Goal: Transaction & Acquisition: Purchase product/service

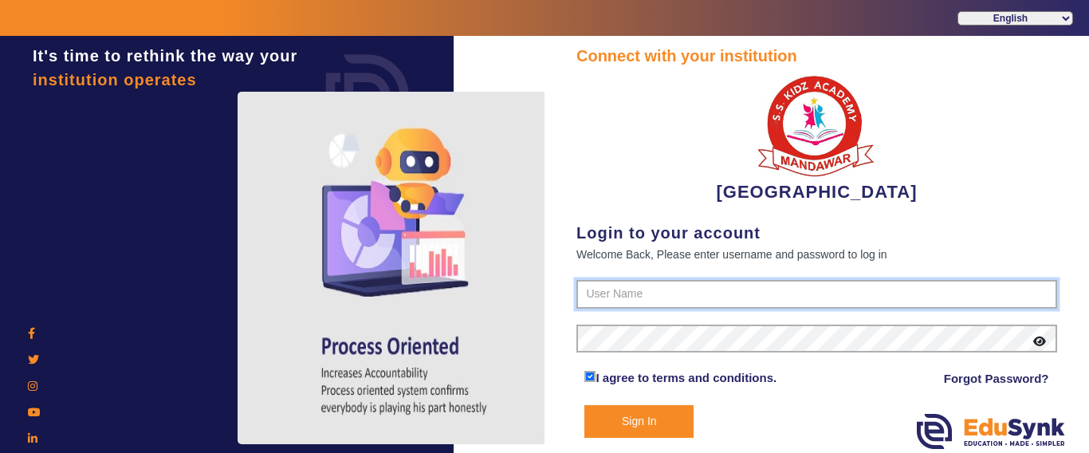
type input "9928895959"
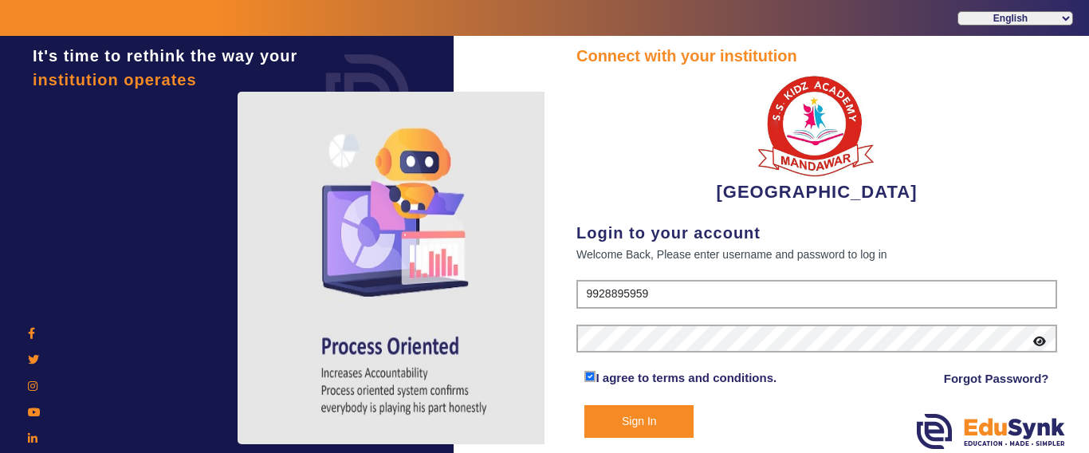
click at [601, 426] on button "Sign In" at bounding box center [638, 421] width 109 height 33
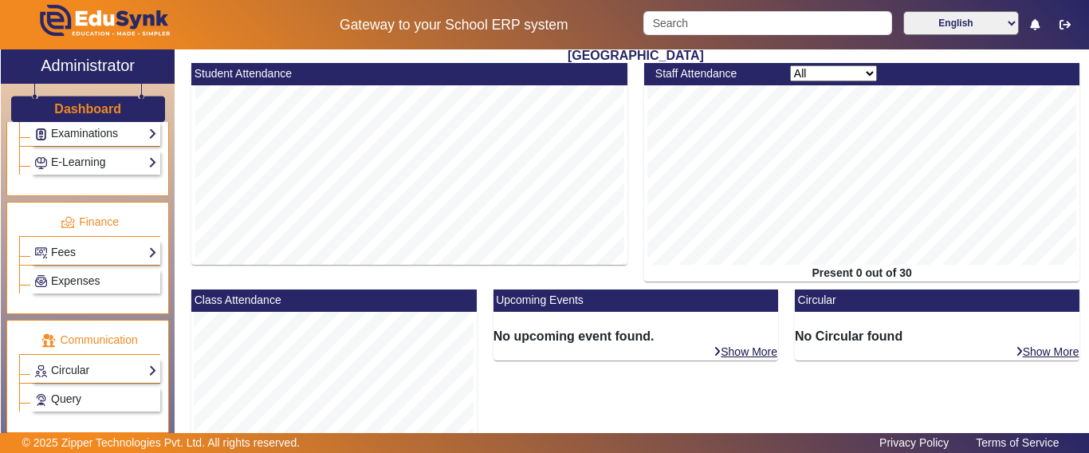
scroll to position [797, 0]
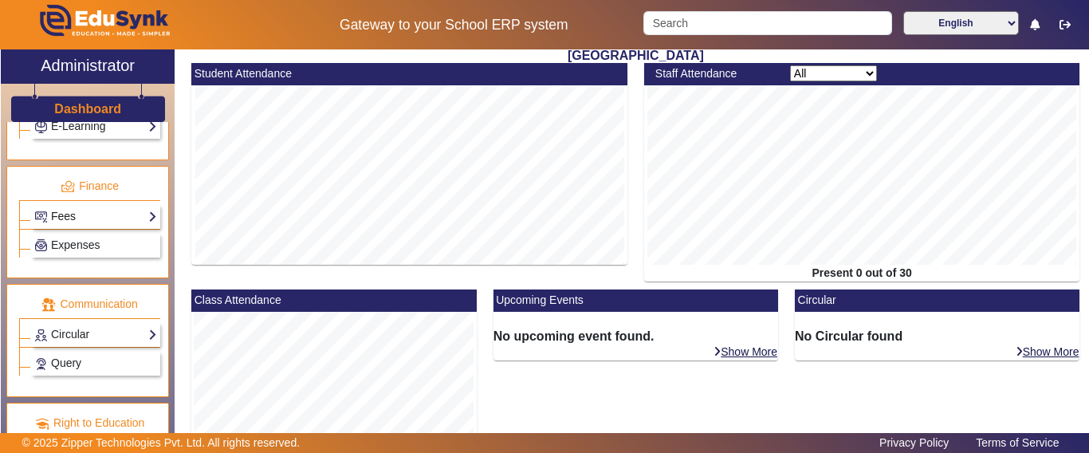
click at [63, 215] on link "Fees" at bounding box center [95, 216] width 123 height 18
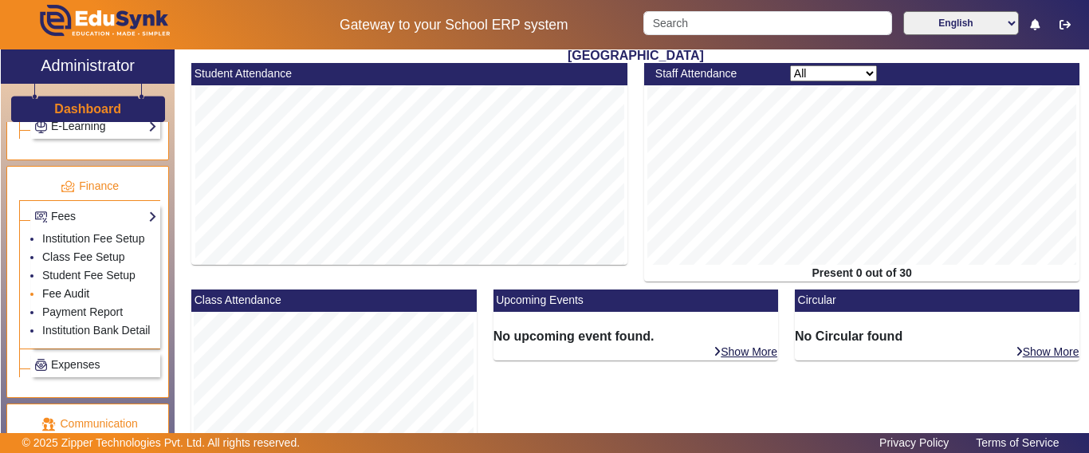
click at [61, 300] on link "Fee Audit" at bounding box center [65, 293] width 47 height 13
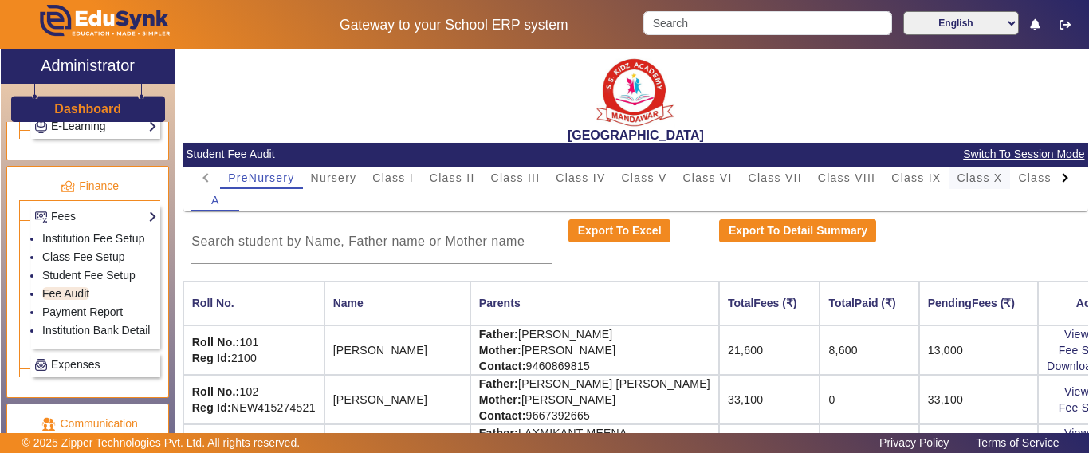
click at [1001, 181] on span "Class X" at bounding box center [979, 177] width 45 height 11
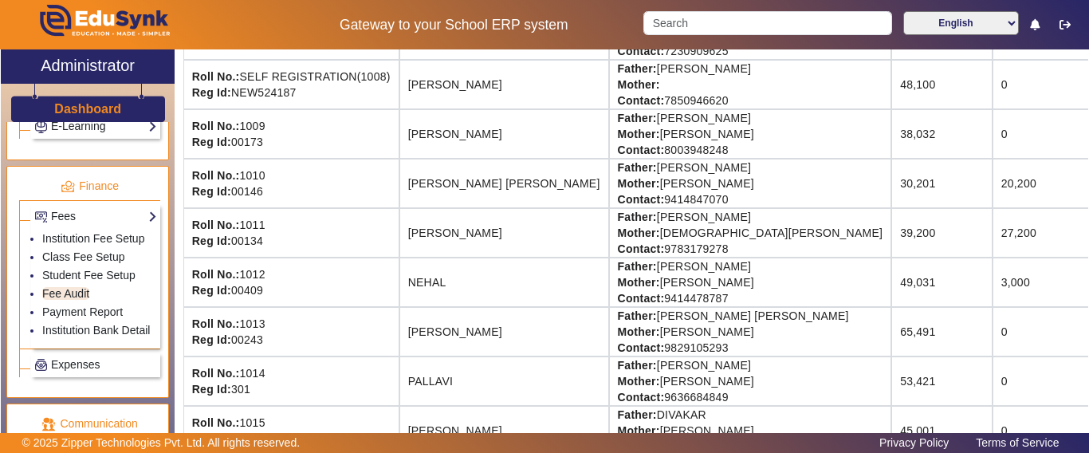
scroll to position [618, 0]
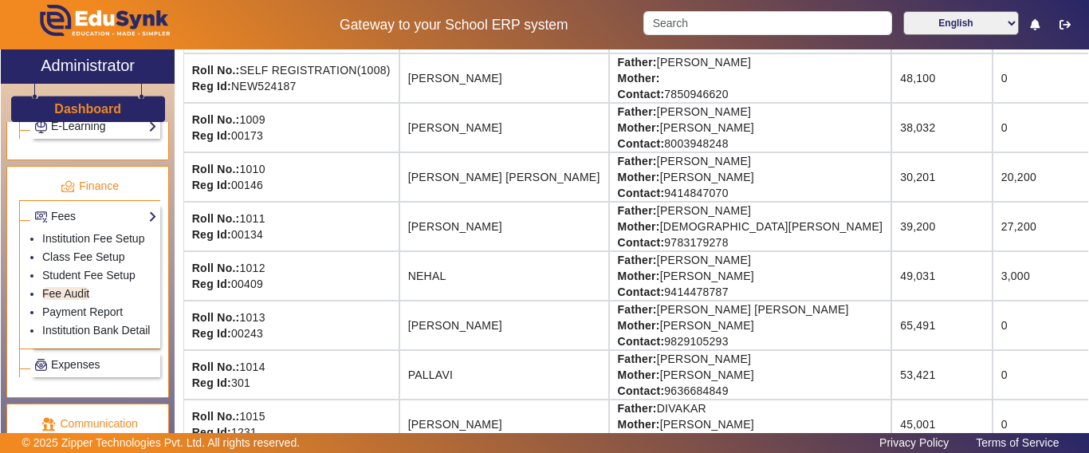
drag, startPoint x: 1069, startPoint y: 383, endPoint x: 1088, endPoint y: 383, distance: 19.2
click at [1088, 383] on div "X Administrator Dashboard Administration Institution Institution Details Sessio…" at bounding box center [544, 260] width 1089 height 423
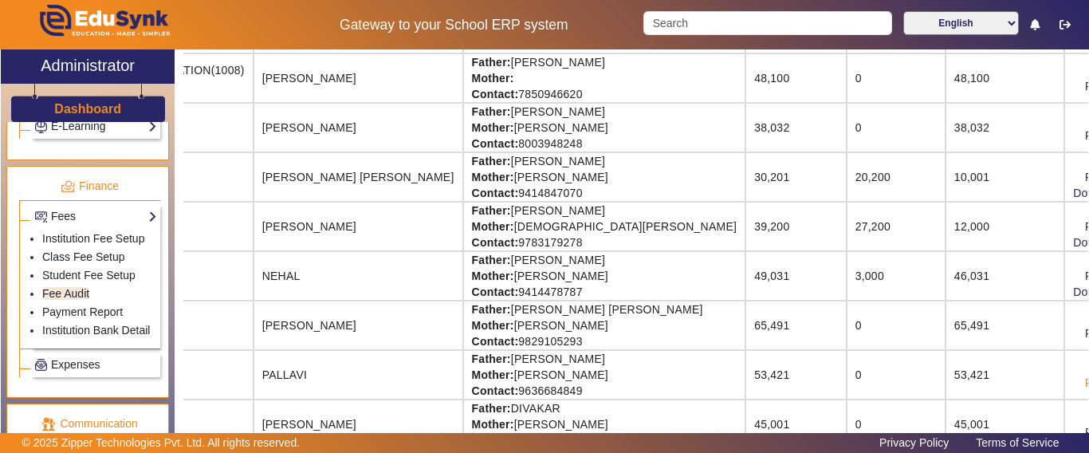
scroll to position [618, 149]
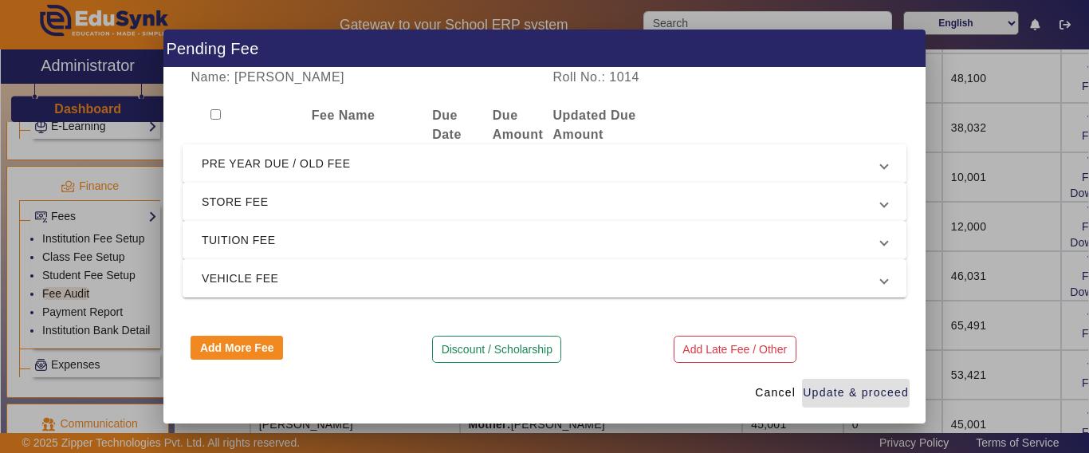
click at [277, 173] on span "PRE YEAR DUE / OLD FEE" at bounding box center [541, 163] width 679 height 19
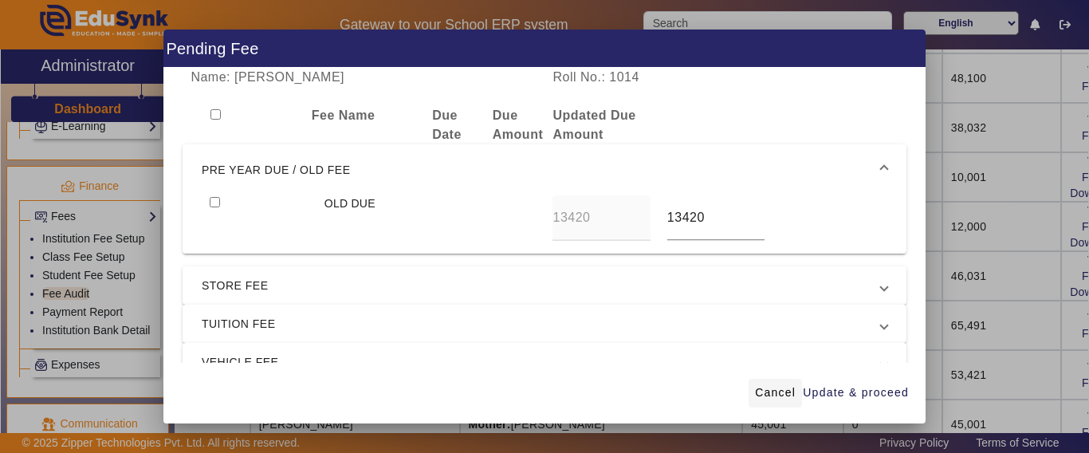
click at [760, 394] on span "Cancel" at bounding box center [775, 392] width 41 height 17
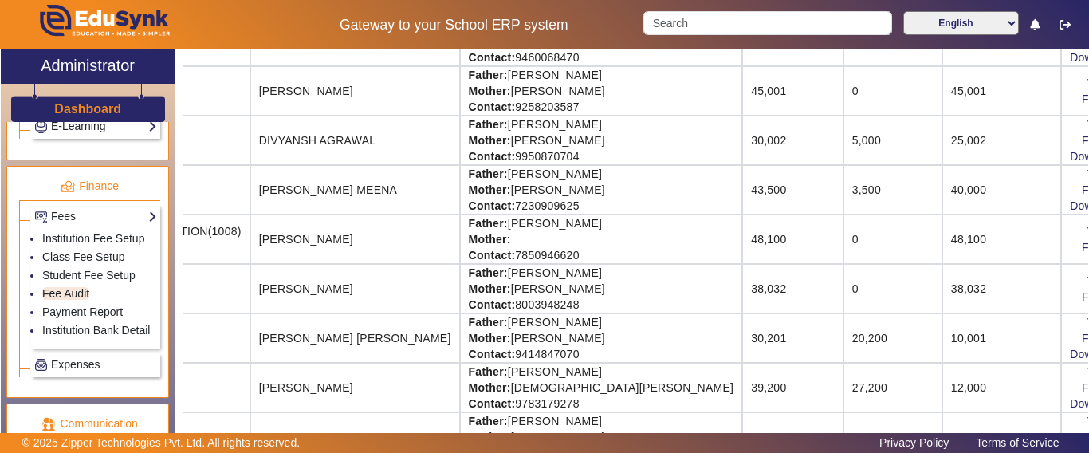
scroll to position [0, 149]
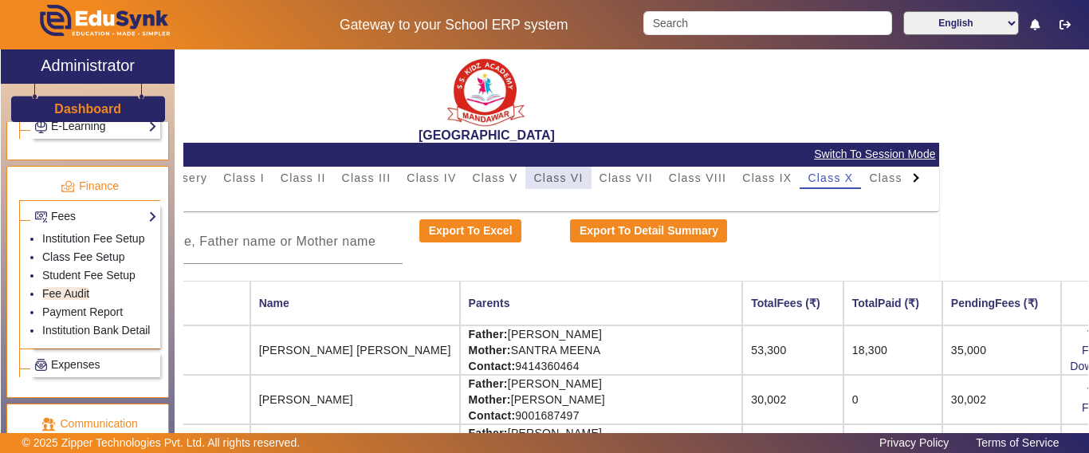
click at [552, 175] on span "Class VI" at bounding box center [557, 177] width 49 height 11
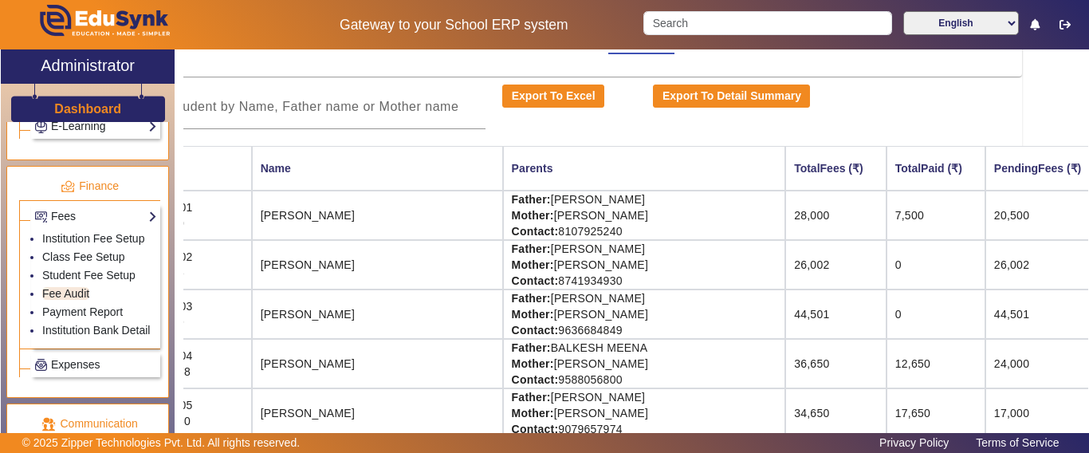
scroll to position [239, 66]
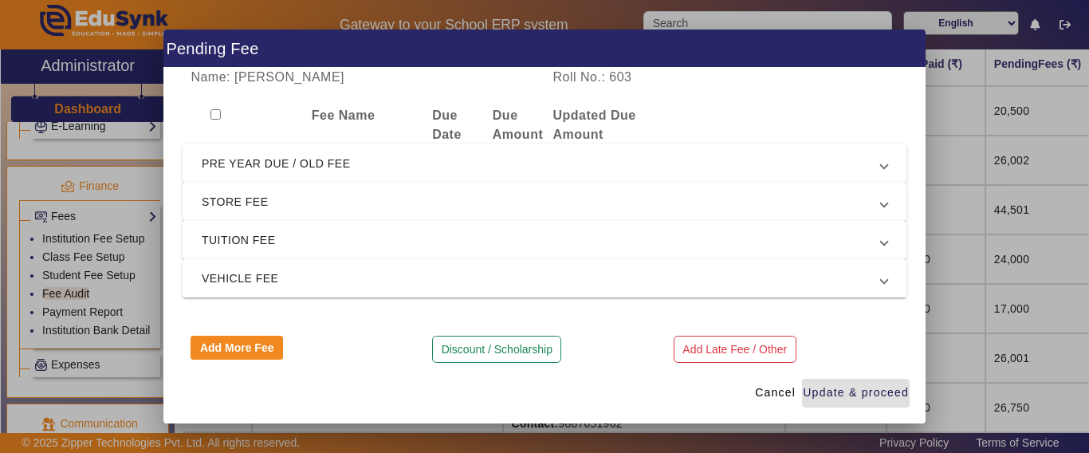
click at [306, 161] on span "PRE YEAR DUE / OLD FEE" at bounding box center [541, 163] width 679 height 19
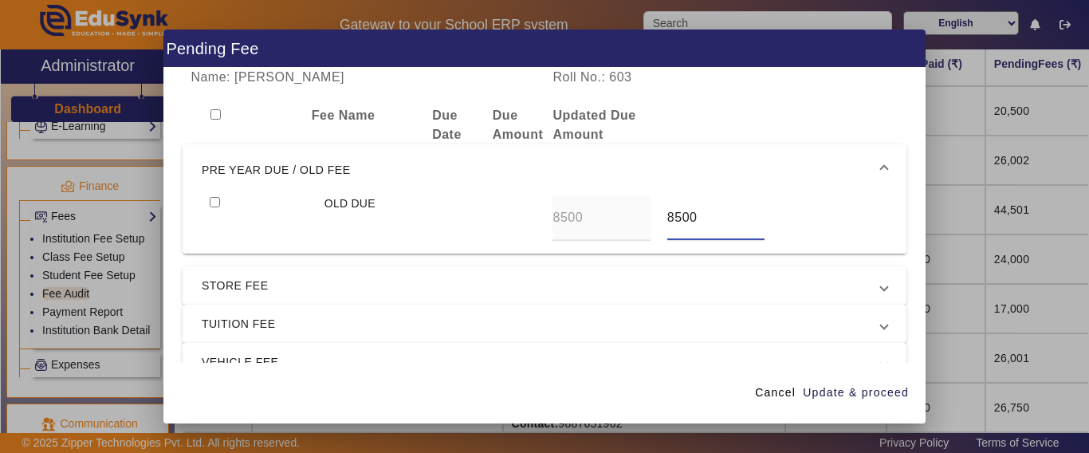
drag, startPoint x: 662, startPoint y: 222, endPoint x: 647, endPoint y: 215, distance: 15.7
click at [648, 215] on div "OLD DUE 8500 8500" at bounding box center [545, 217] width 686 height 45
click at [775, 388] on span "Cancel" at bounding box center [775, 392] width 41 height 17
